Goal: Transaction & Acquisition: Book appointment/travel/reservation

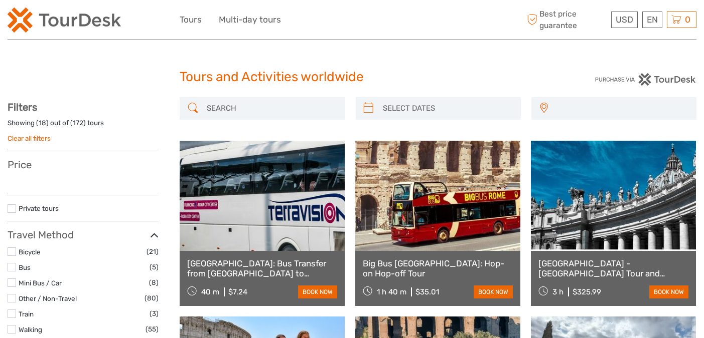
select select
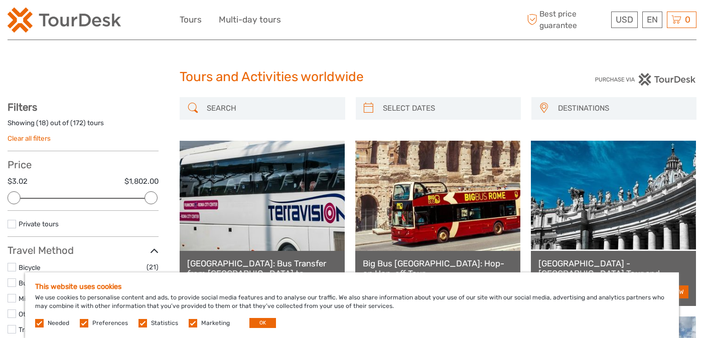
click at [301, 108] on input "search" at bounding box center [271, 109] width 137 height 18
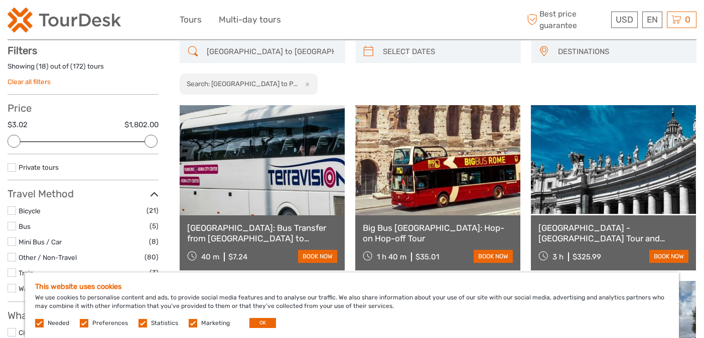
scroll to position [57, 0]
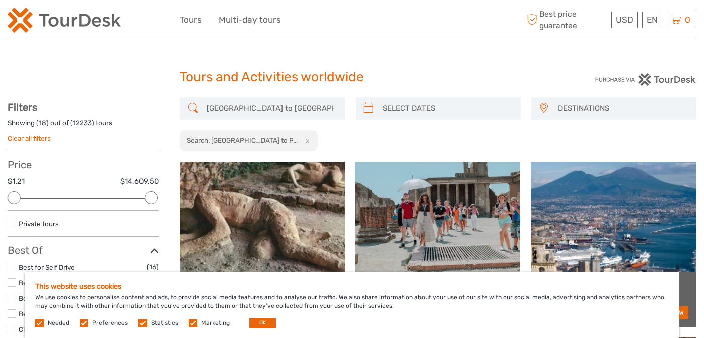
type input "Rome to Pompeii"
type input "06/09/2025"
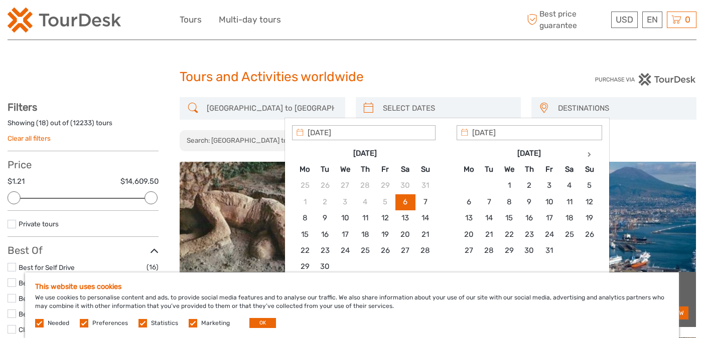
click at [406, 103] on input "search" at bounding box center [447, 109] width 137 height 18
type input "17/10/2025"
type input "03/10/2025"
click at [573, 110] on span "DESTINATIONS" at bounding box center [622, 108] width 138 height 17
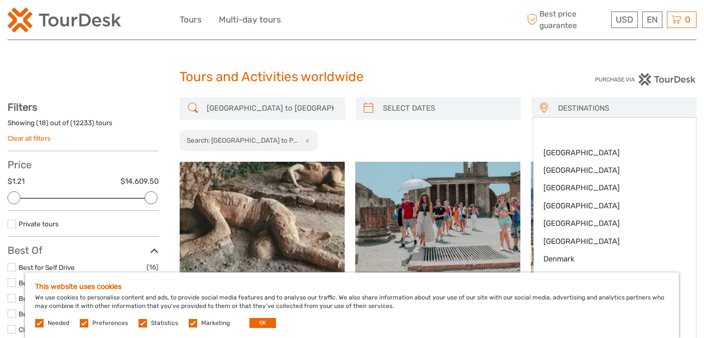
type input "06/09/2025"
click at [402, 104] on input "search" at bounding box center [447, 109] width 137 height 18
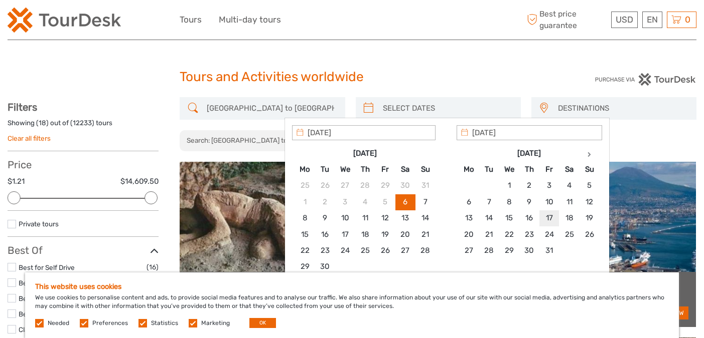
type input "17/10/2025"
type input "04/10/2025"
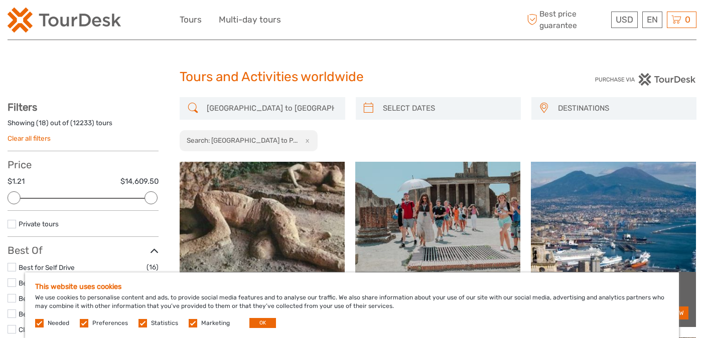
click at [632, 135] on div "Rome to Pompeii DESTINATIONS Austria Belgium Canada Costa Rica Croatia Czech Re…" at bounding box center [438, 124] width 517 height 55
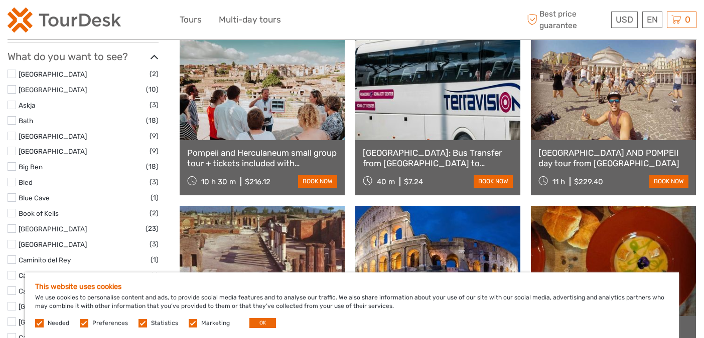
scroll to position [489, 0]
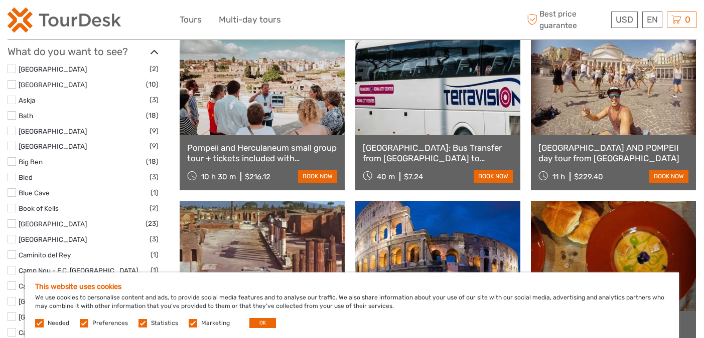
click at [237, 178] on div "10 h 30 m $216.12" at bounding box center [228, 176] width 83 height 14
click at [239, 153] on link "Pompeii and Herculaneum small group tour + tickets included with transportation…" at bounding box center [262, 153] width 150 height 21
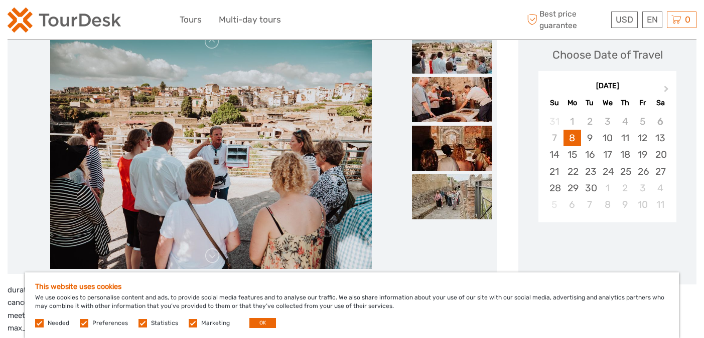
scroll to position [164, 0]
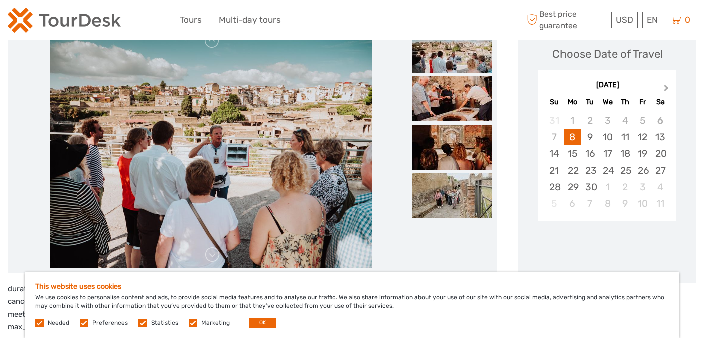
click at [666, 87] on span "Next Month" at bounding box center [666, 90] width 0 height 15
click at [642, 152] on div "17" at bounding box center [642, 153] width 18 height 17
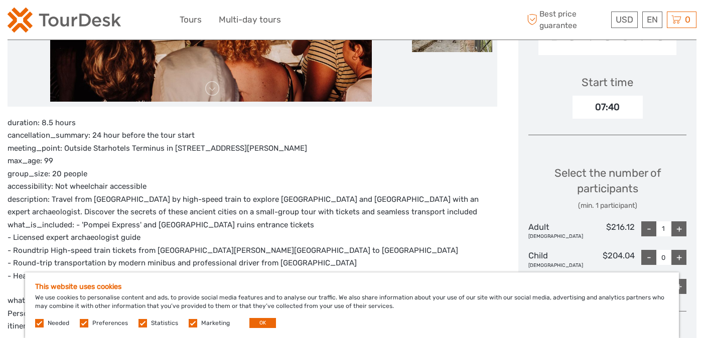
scroll to position [330, 0]
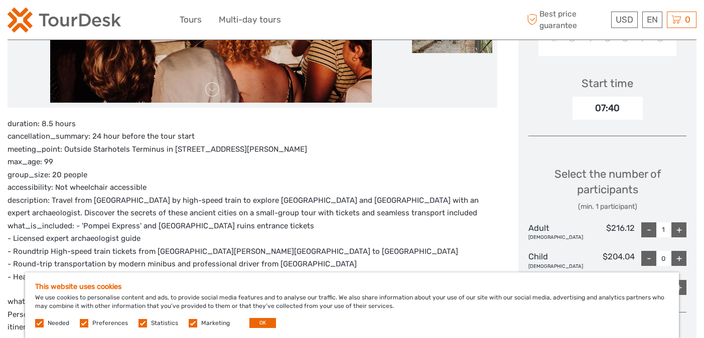
click at [682, 230] on div "+" at bounding box center [678, 230] width 15 height 15
type input "2"
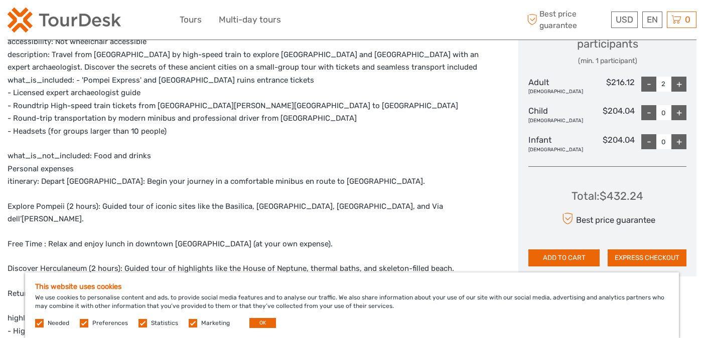
scroll to position [482, 0]
